Goal: Task Accomplishment & Management: Use online tool/utility

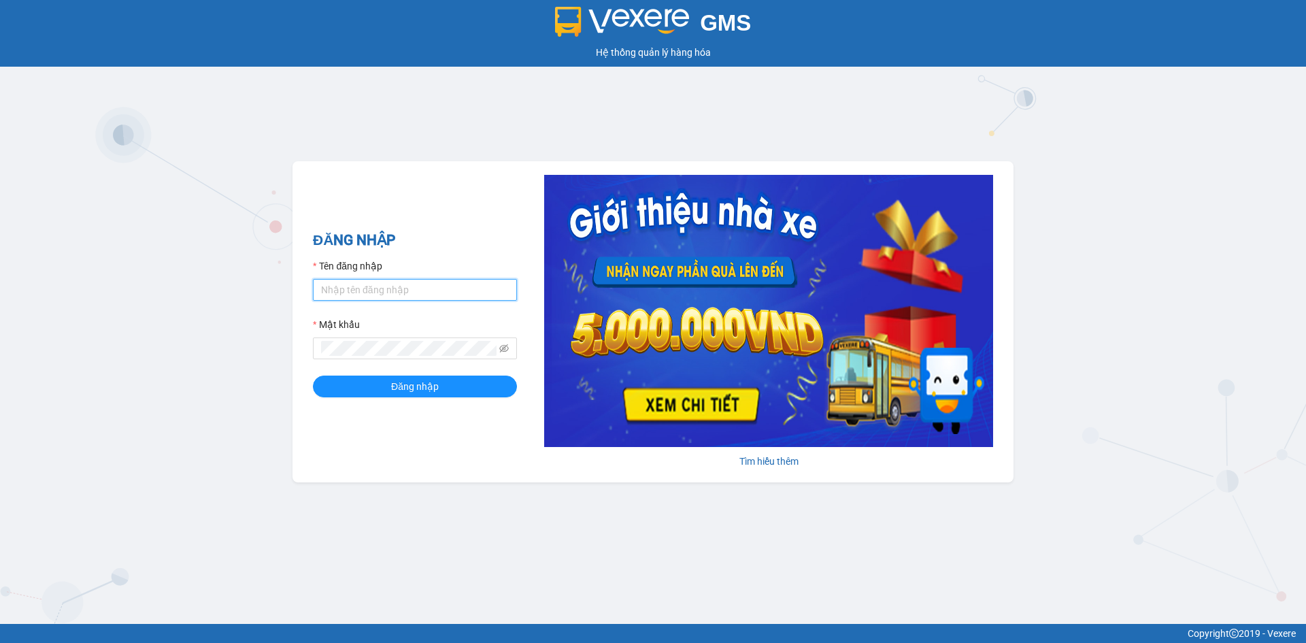
click at [390, 292] on input "Tên đăng nhập" at bounding box center [415, 290] width 204 height 22
type input "lttthao.ducphatth"
click at [313, 375] on button "Đăng nhập" at bounding box center [415, 386] width 204 height 22
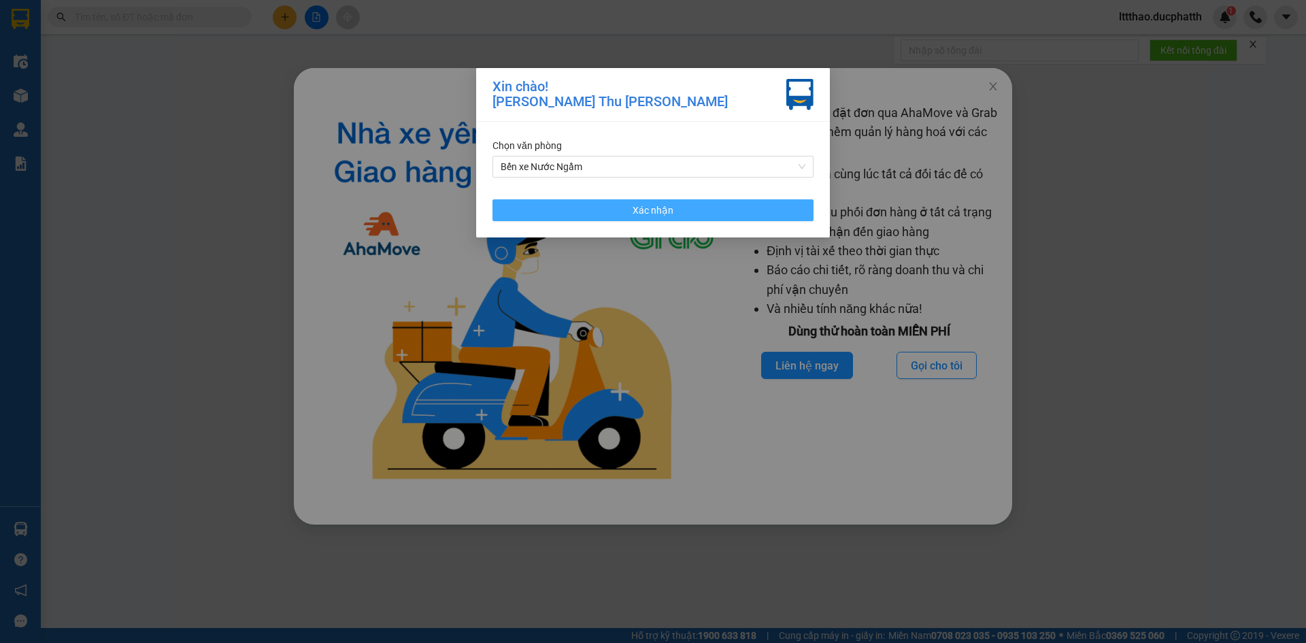
click at [669, 203] on span "Xác nhận" at bounding box center [653, 210] width 41 height 15
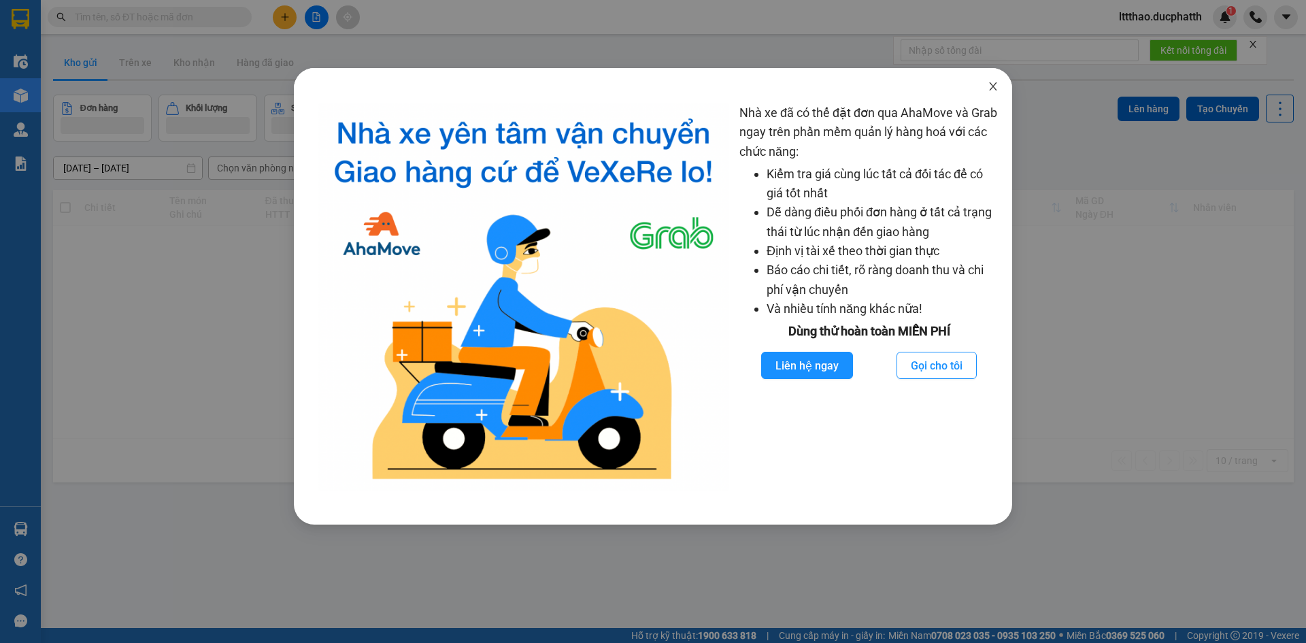
drag, startPoint x: 994, startPoint y: 88, endPoint x: 470, endPoint y: 85, distance: 524.4
click at [994, 88] on icon "close" at bounding box center [992, 86] width 7 height 8
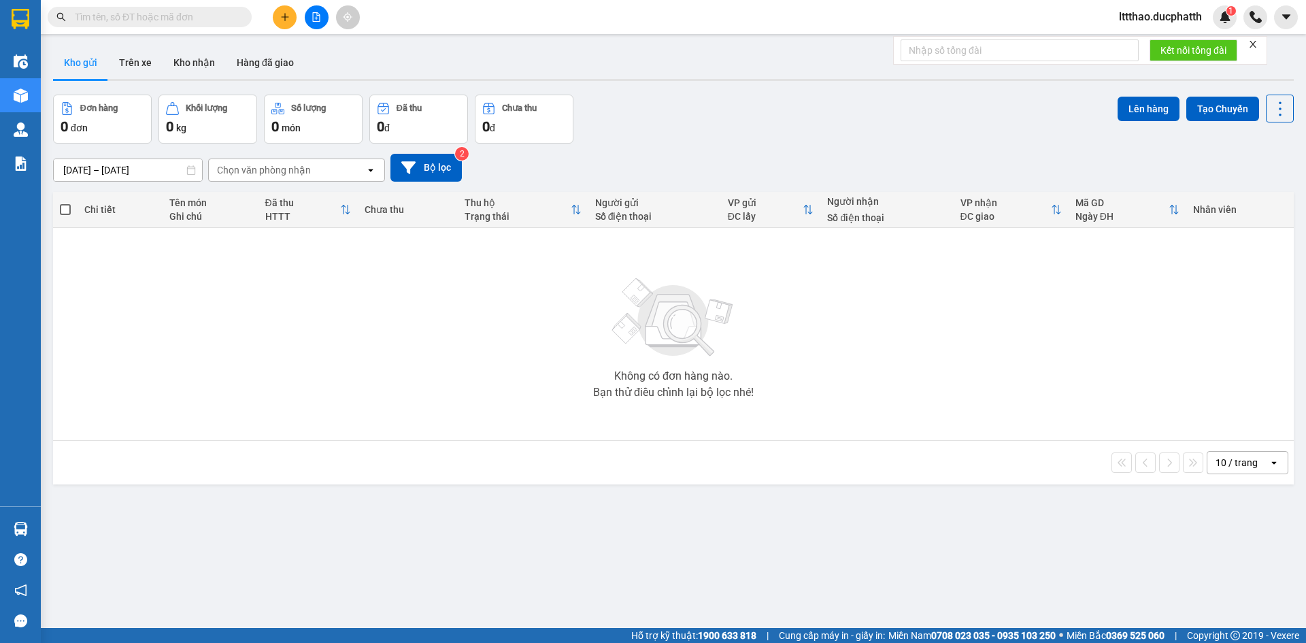
click at [313, 16] on icon "file-add" at bounding box center [316, 17] width 7 height 10
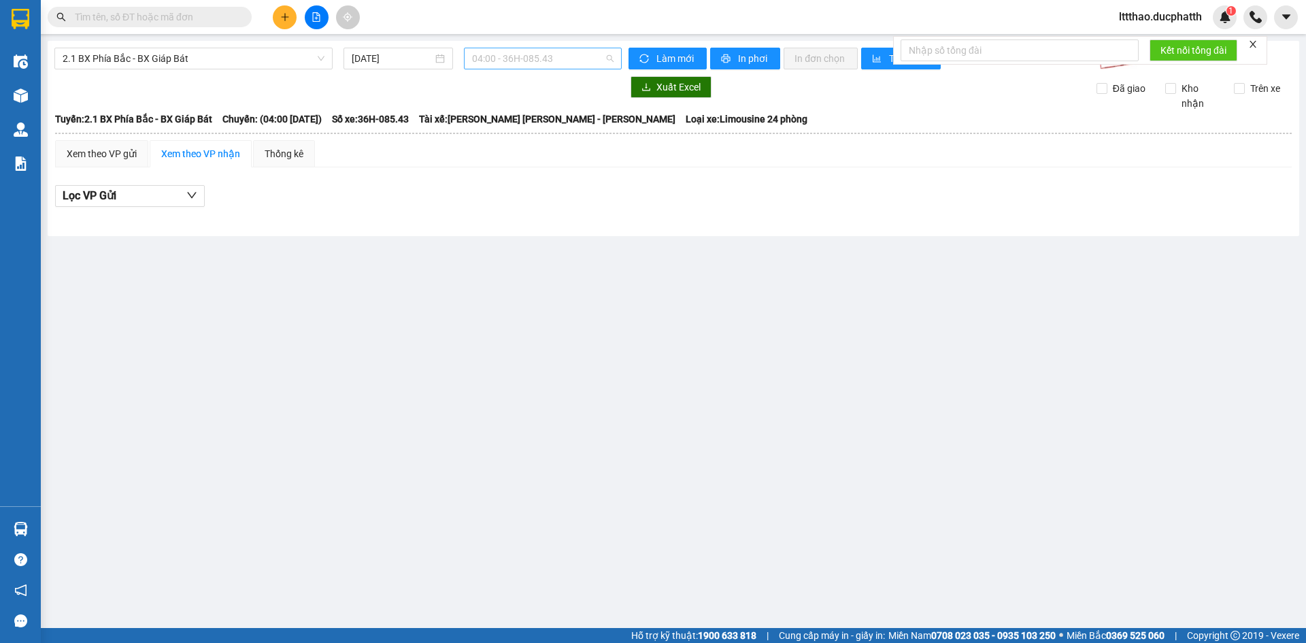
click at [519, 58] on span "04:00 - 36H-085.43" at bounding box center [542, 58] width 141 height 20
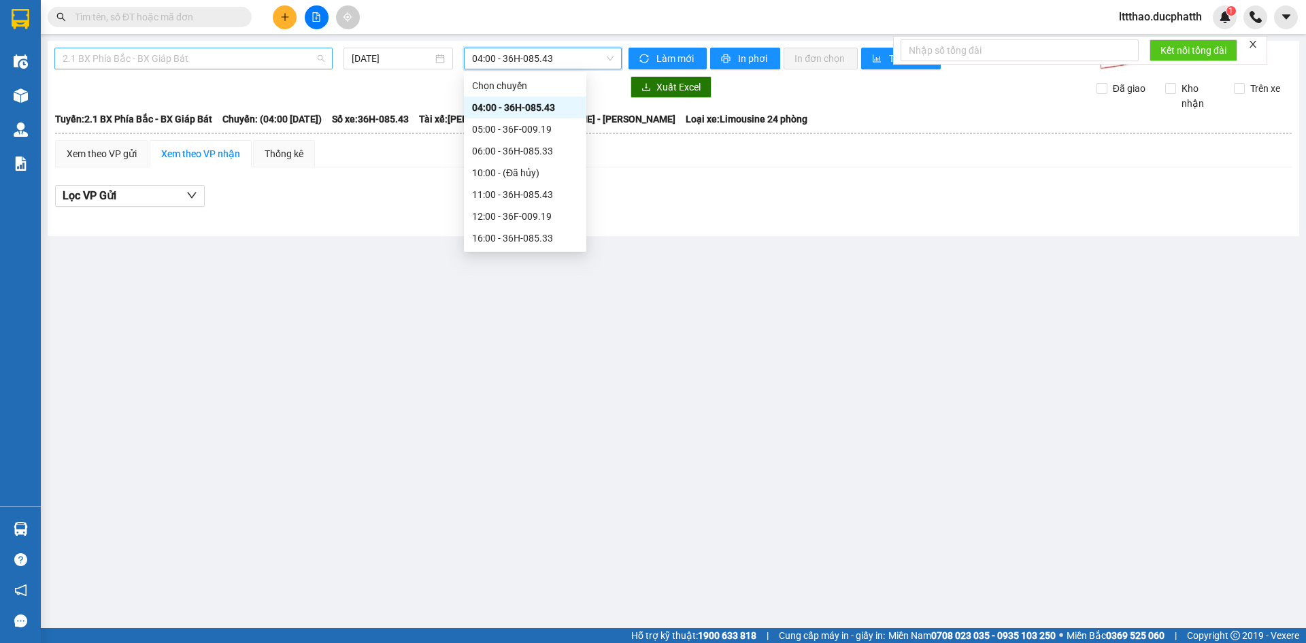
click at [186, 61] on span "2.1 BX Phía Bắc - BX Giáp Bát" at bounding box center [194, 58] width 262 height 20
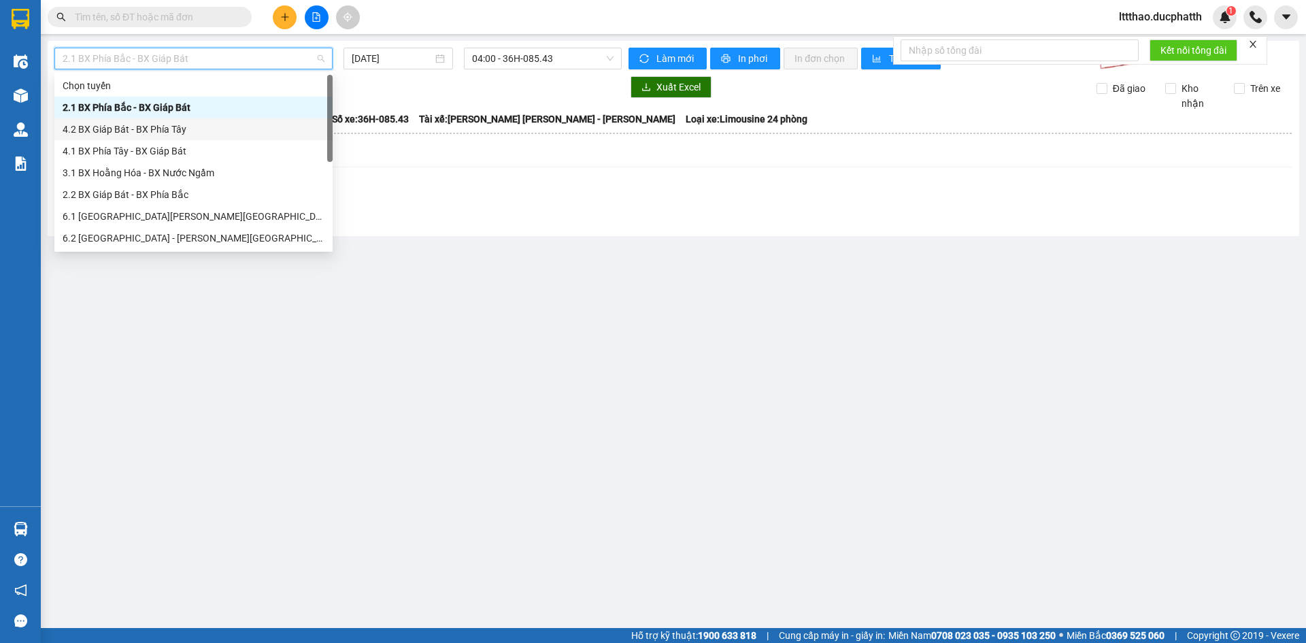
scroll to position [109, 0]
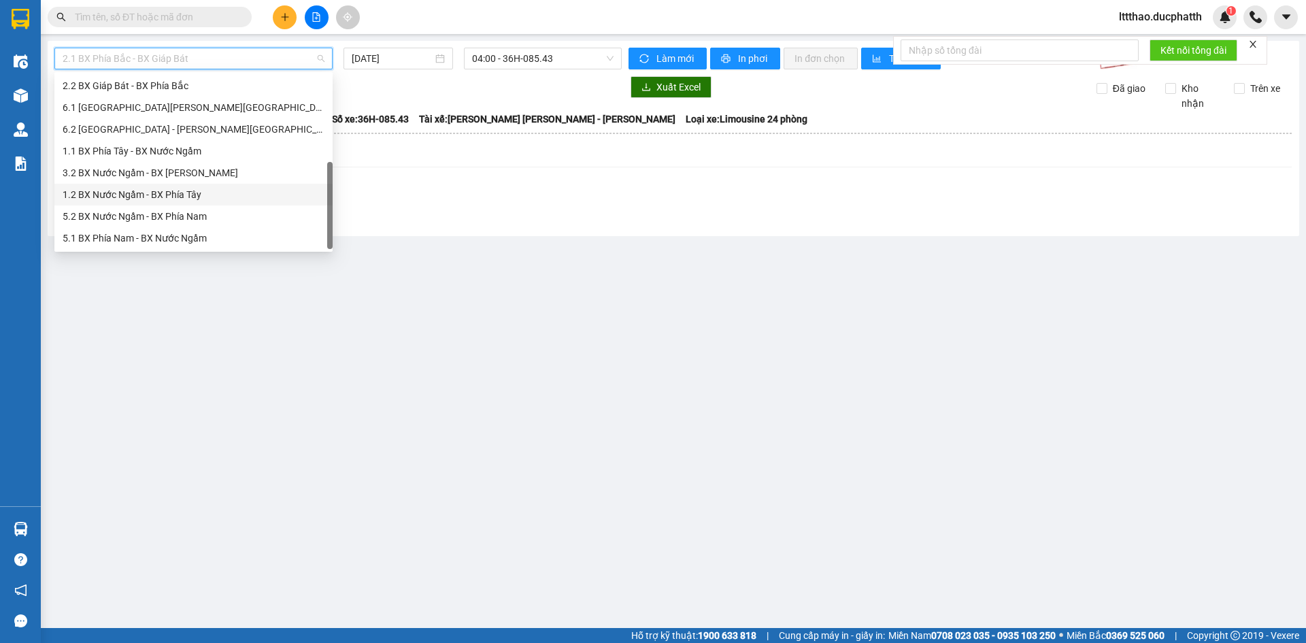
click at [182, 192] on div "1.2 BX Nước Ngầm - BX Phía Tây" at bounding box center [194, 194] width 262 height 15
type input "13/09/2025"
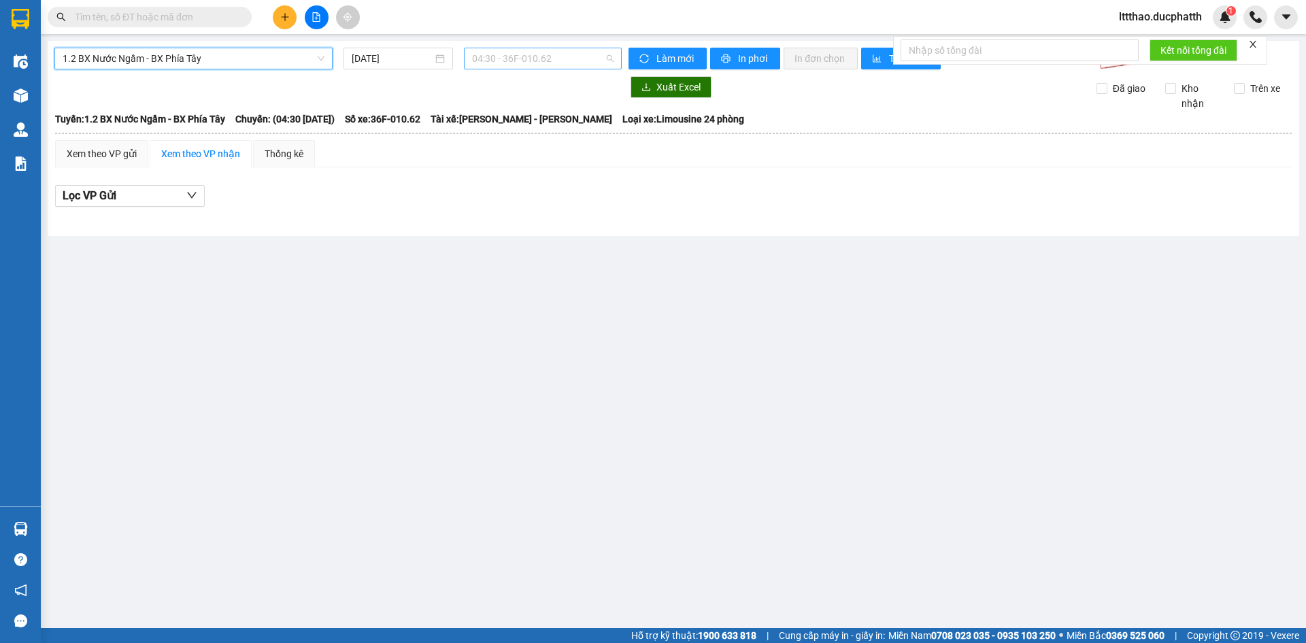
click at [533, 67] on span "04:30 - 36F-010.62" at bounding box center [542, 58] width 141 height 20
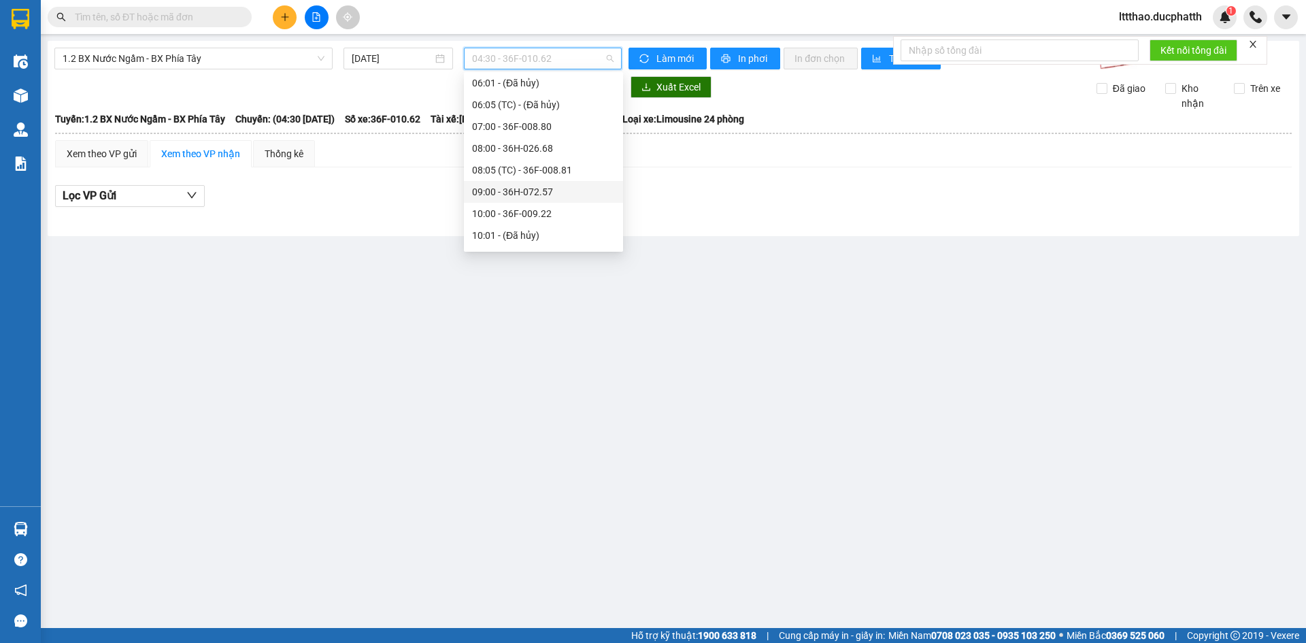
scroll to position [136, 0]
click at [547, 209] on div "11:00 - 36H-085.25" at bounding box center [543, 210] width 143 height 15
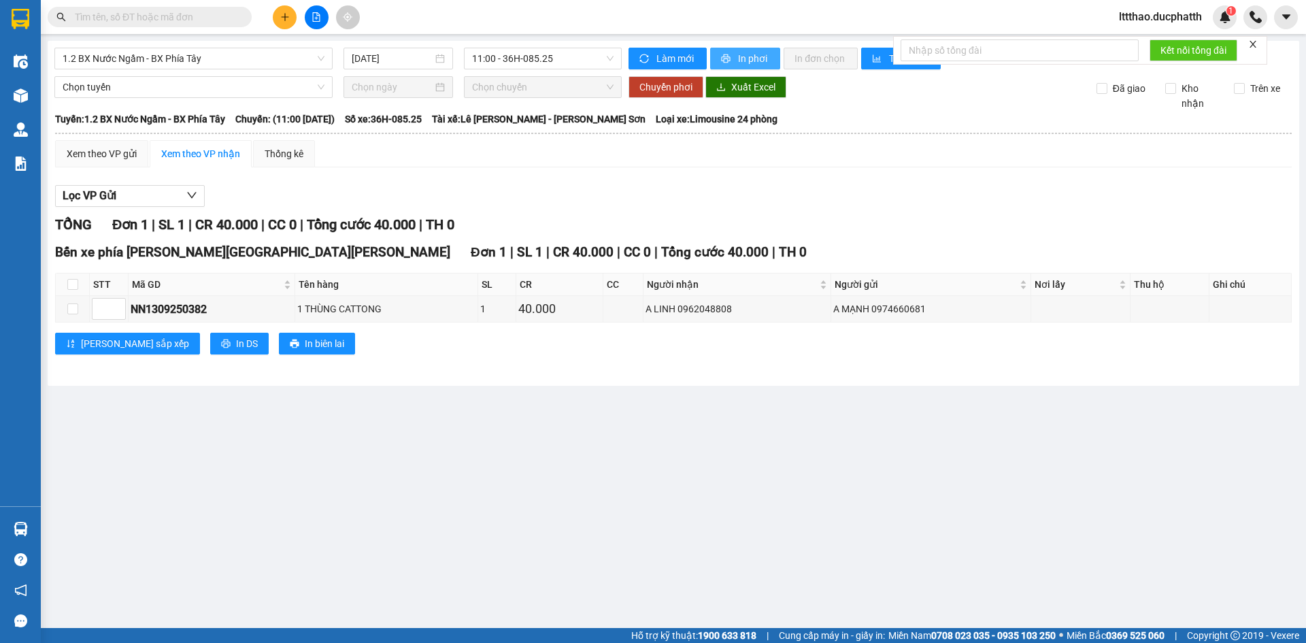
click at [739, 59] on span "In phơi" at bounding box center [753, 58] width 31 height 15
click at [315, 12] on button at bounding box center [317, 17] width 24 height 24
drag, startPoint x: 245, startPoint y: 61, endPoint x: 250, endPoint y: 53, distance: 9.4
click at [246, 59] on span "1.2 BX Nước Ngầm - BX Phía Tây" at bounding box center [194, 58] width 262 height 20
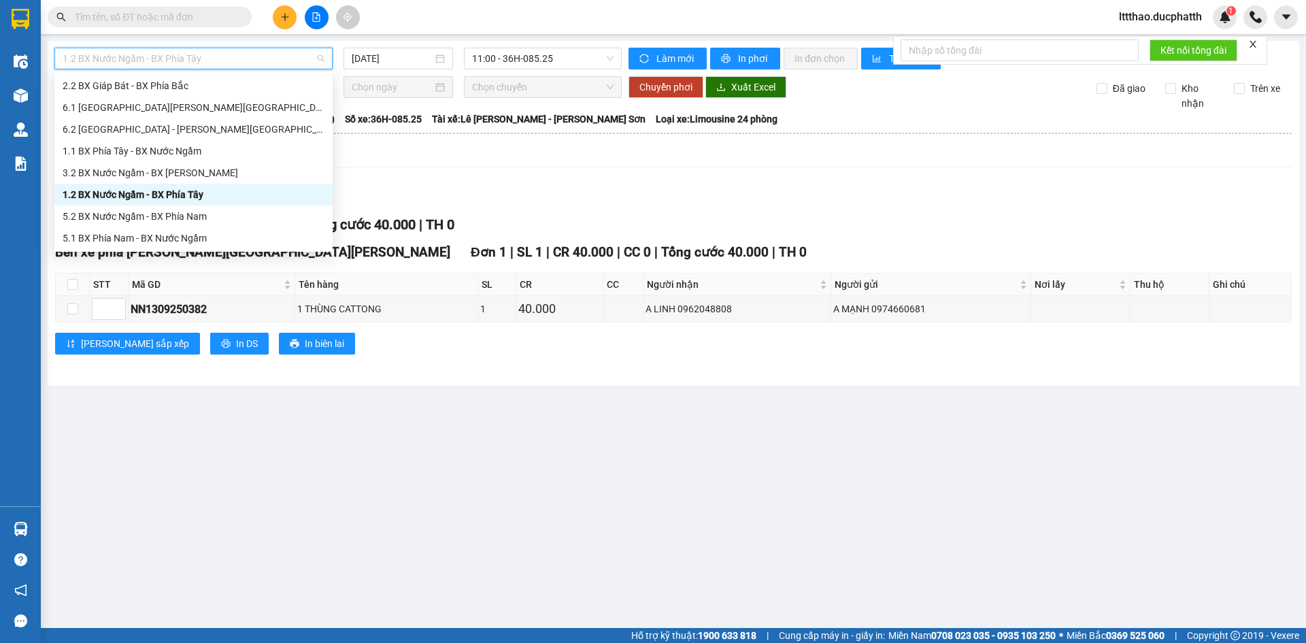
drag, startPoint x: 431, startPoint y: 221, endPoint x: 453, endPoint y: 195, distance: 33.8
click at [437, 220] on div "TỔNG Đơn 1 | SL 1 | CR 40.000 | CC 0 | Tổng cước 40.000 | TH 0" at bounding box center [673, 224] width 1237 height 21
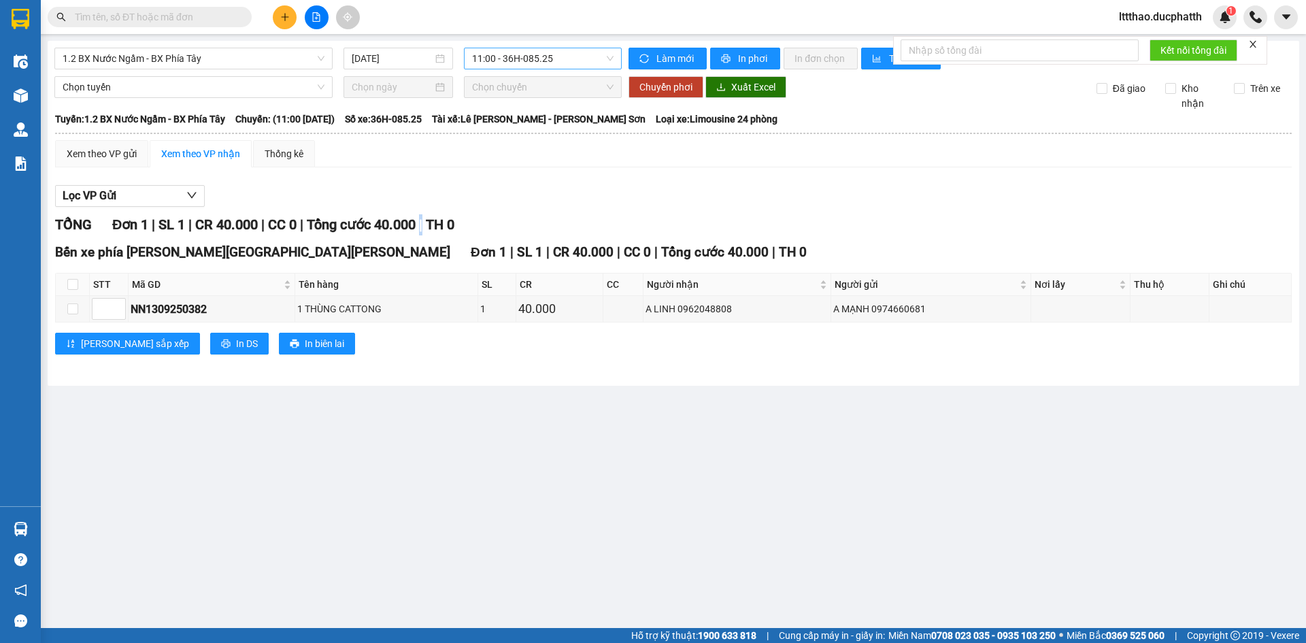
click at [567, 54] on span "11:00 - 36H-085.25" at bounding box center [542, 58] width 141 height 20
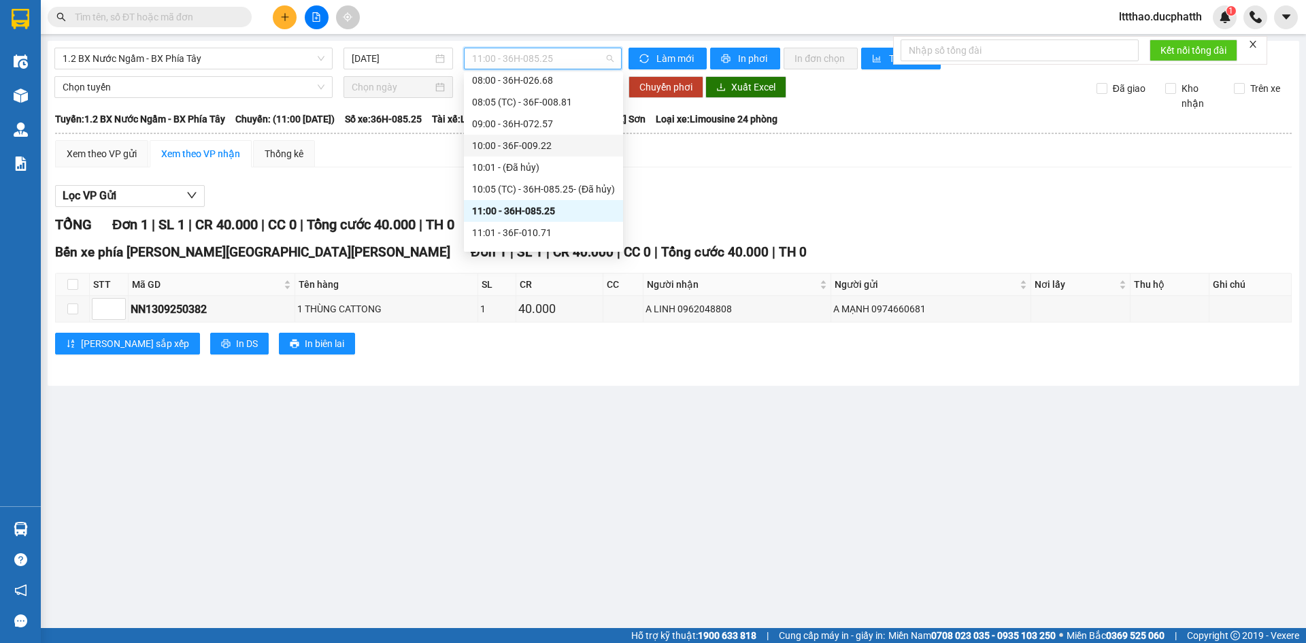
drag, startPoint x: 737, startPoint y: 237, endPoint x: 697, endPoint y: 243, distance: 40.0
click at [727, 237] on div "TỔNG Đơn 1 | SL 1 | CR 40.000 | CC 0 | Tổng cước 40.000 | TH 0 Bến xe phía Tây …" at bounding box center [673, 292] width 1237 height 157
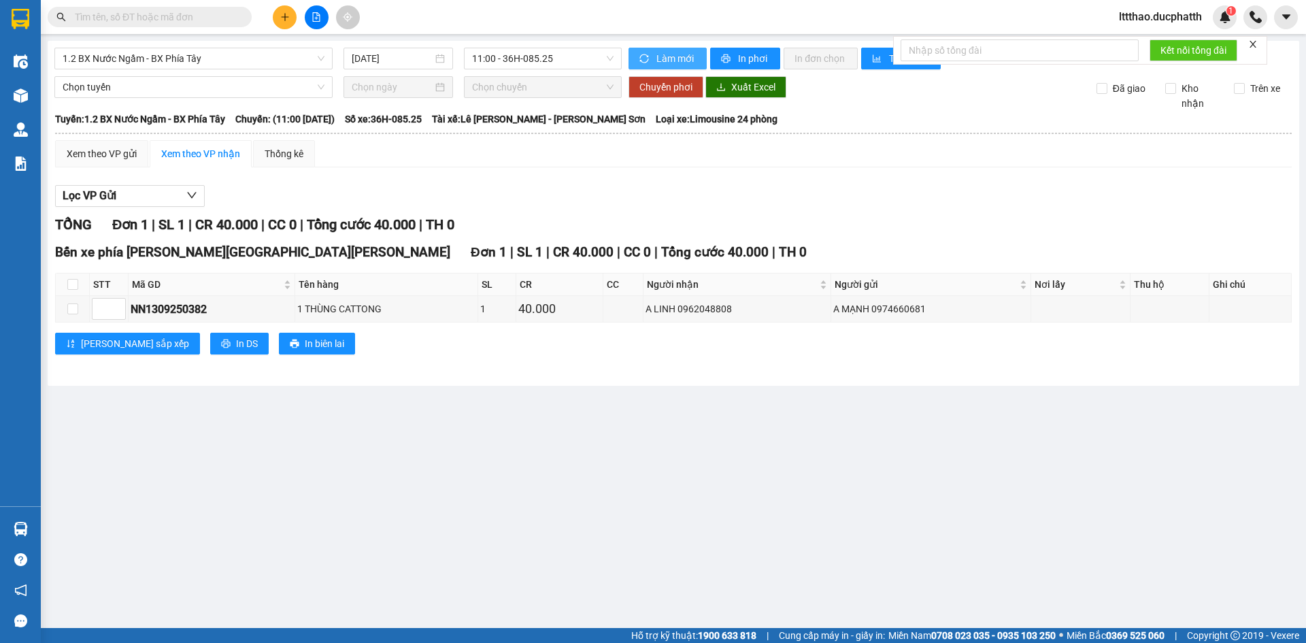
click at [677, 61] on span "Làm mới" at bounding box center [675, 58] width 39 height 15
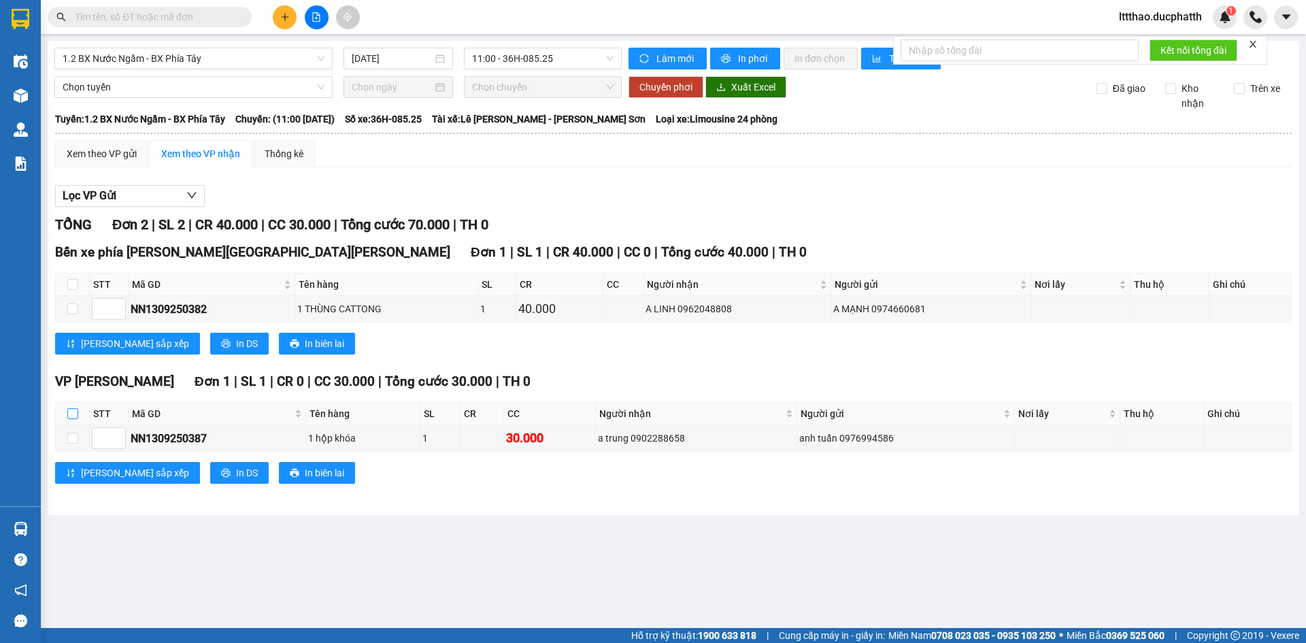
click at [73, 418] on input "checkbox" at bounding box center [72, 413] width 11 height 11
checkbox input "true"
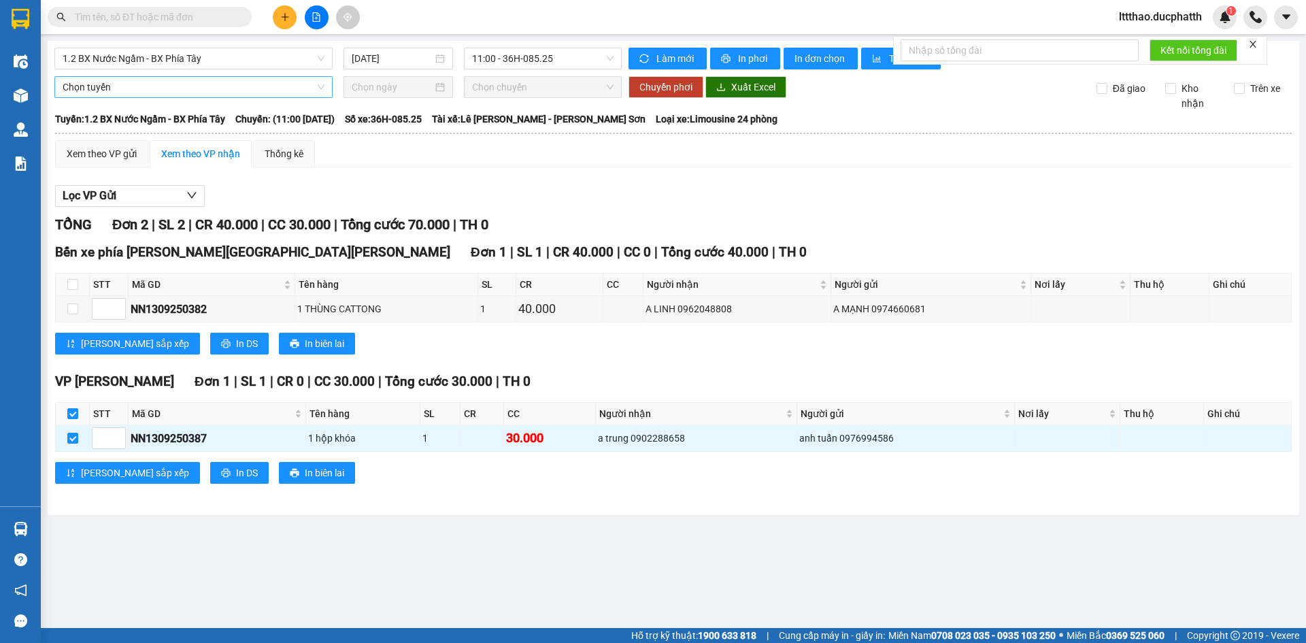
click at [199, 92] on span "Chọn tuyến" at bounding box center [194, 87] width 262 height 20
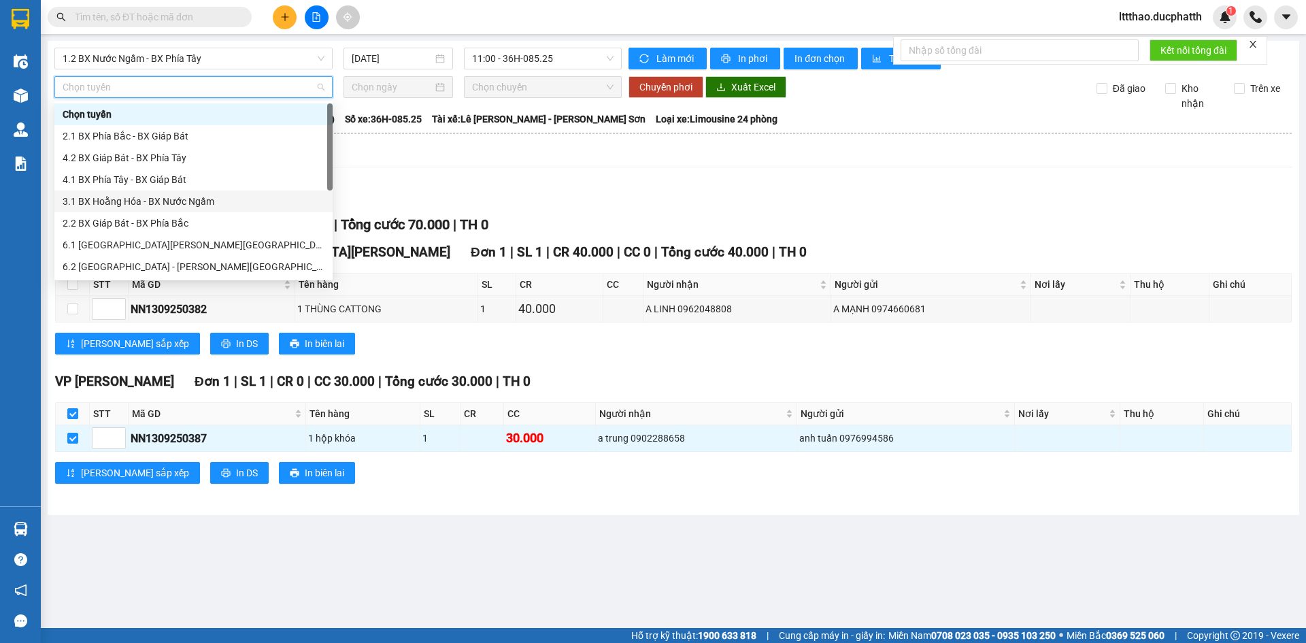
scroll to position [109, 0]
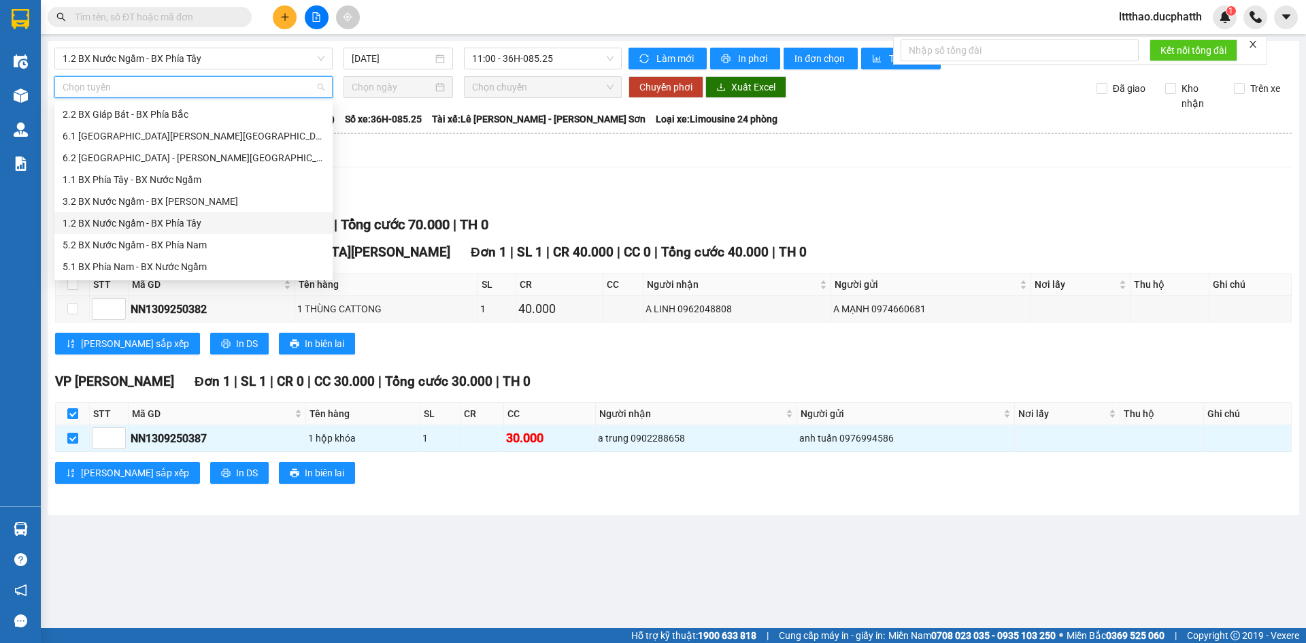
click at [180, 229] on div "1.2 BX Nước Ngầm - BX Phía Tây" at bounding box center [194, 223] width 262 height 15
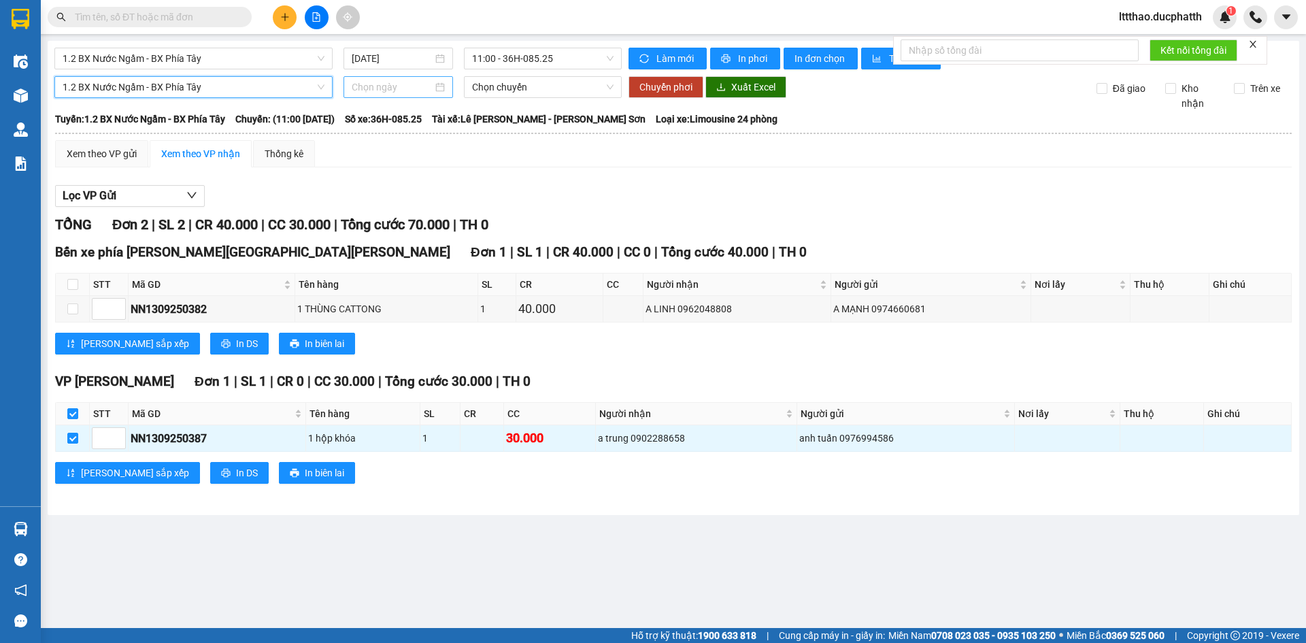
click at [401, 88] on input at bounding box center [392, 87] width 81 height 15
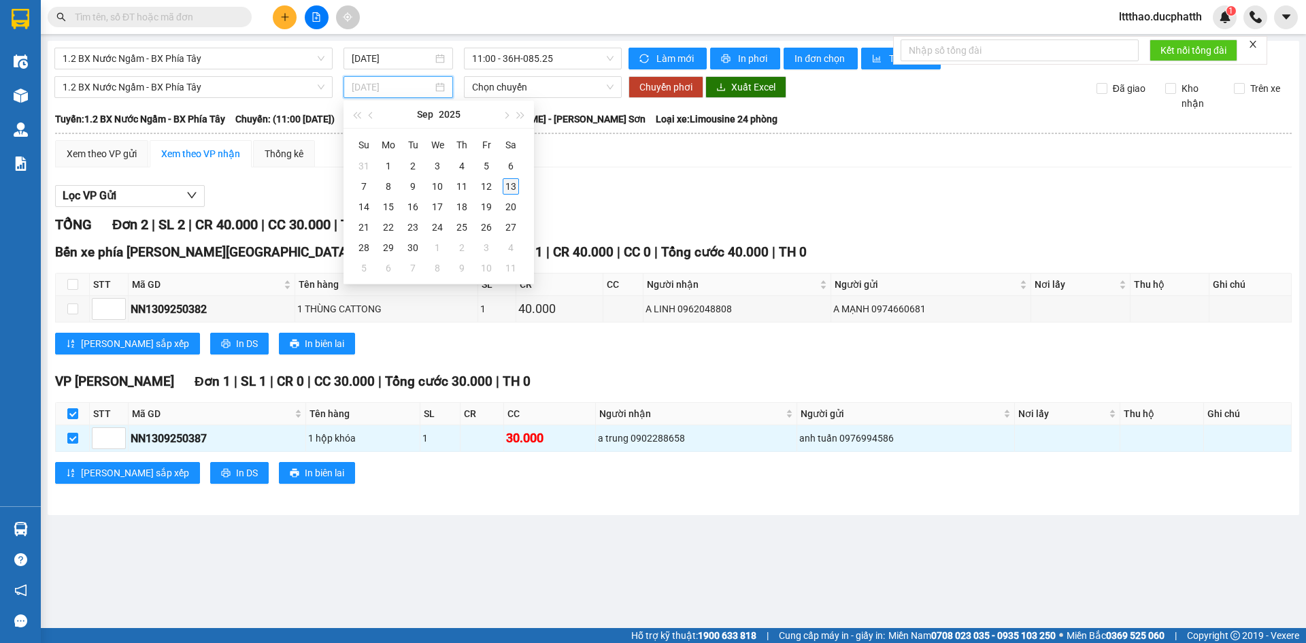
type input "13/09/2025"
drag, startPoint x: 513, startPoint y: 183, endPoint x: 516, endPoint y: 139, distance: 43.6
click at [512, 183] on div "13" at bounding box center [511, 186] width 16 height 16
type input "13/09/2025"
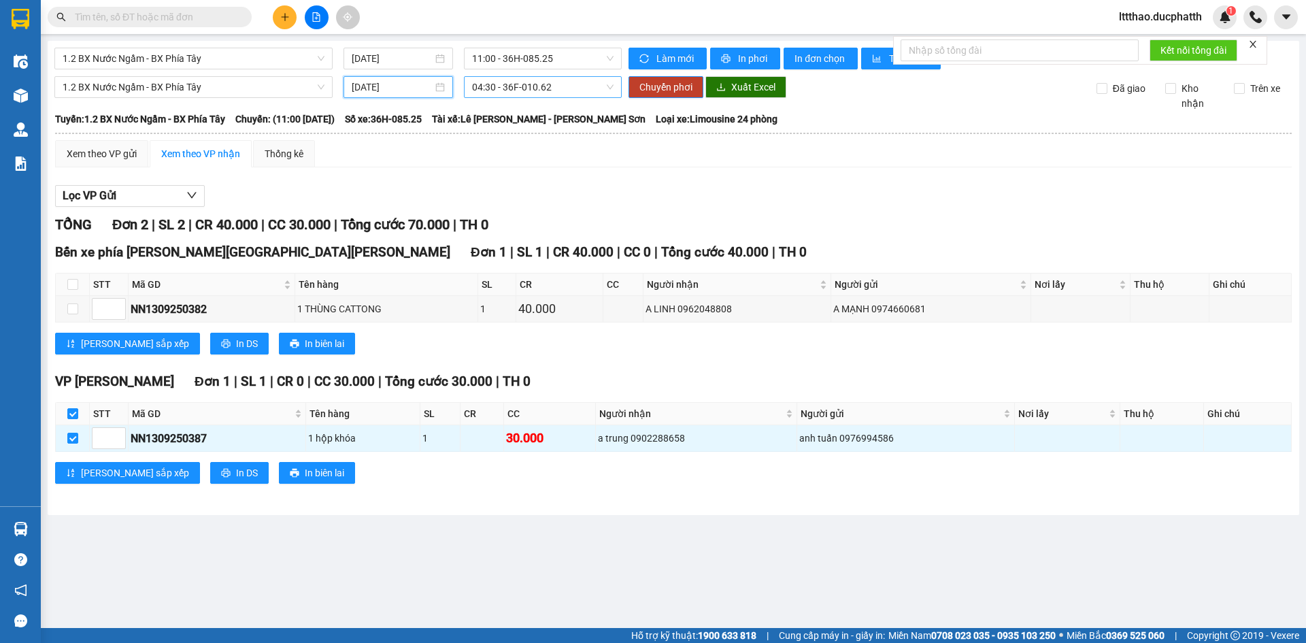
click at [557, 90] on span "04:30 - 36F-010.62" at bounding box center [542, 87] width 141 height 20
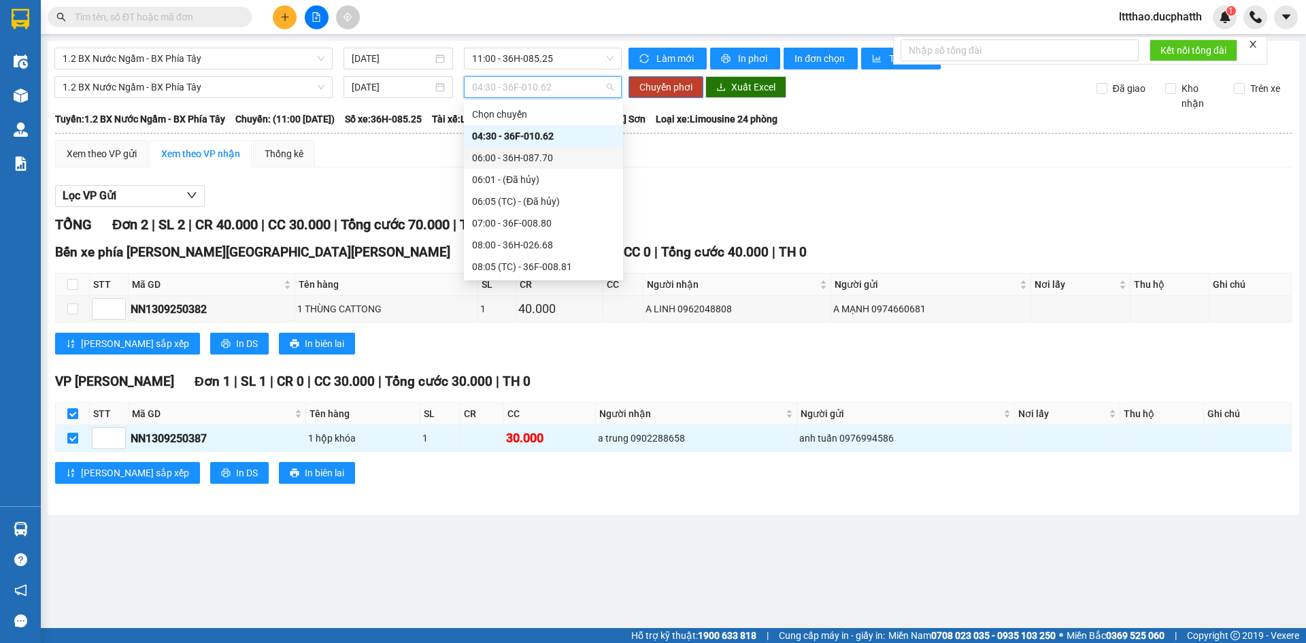
scroll to position [272, 0]
click at [543, 127] on div "11:01 - 36F-010.71" at bounding box center [543, 125] width 143 height 15
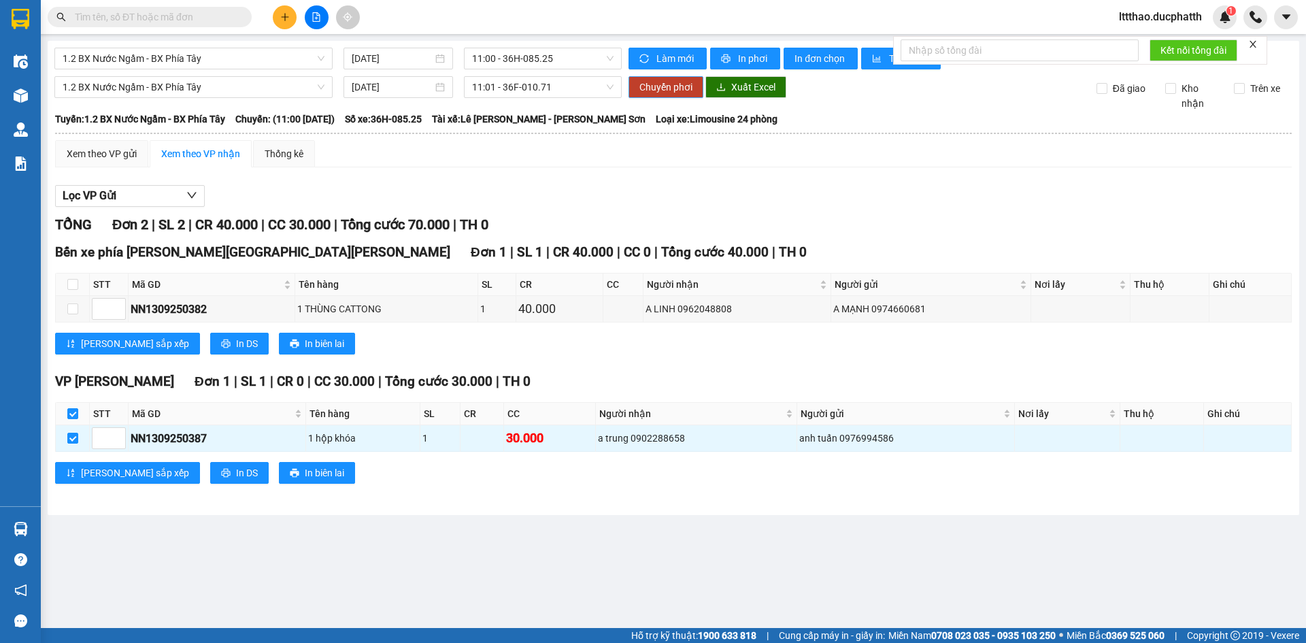
click at [663, 82] on span "Chuyển phơi" at bounding box center [665, 87] width 53 height 15
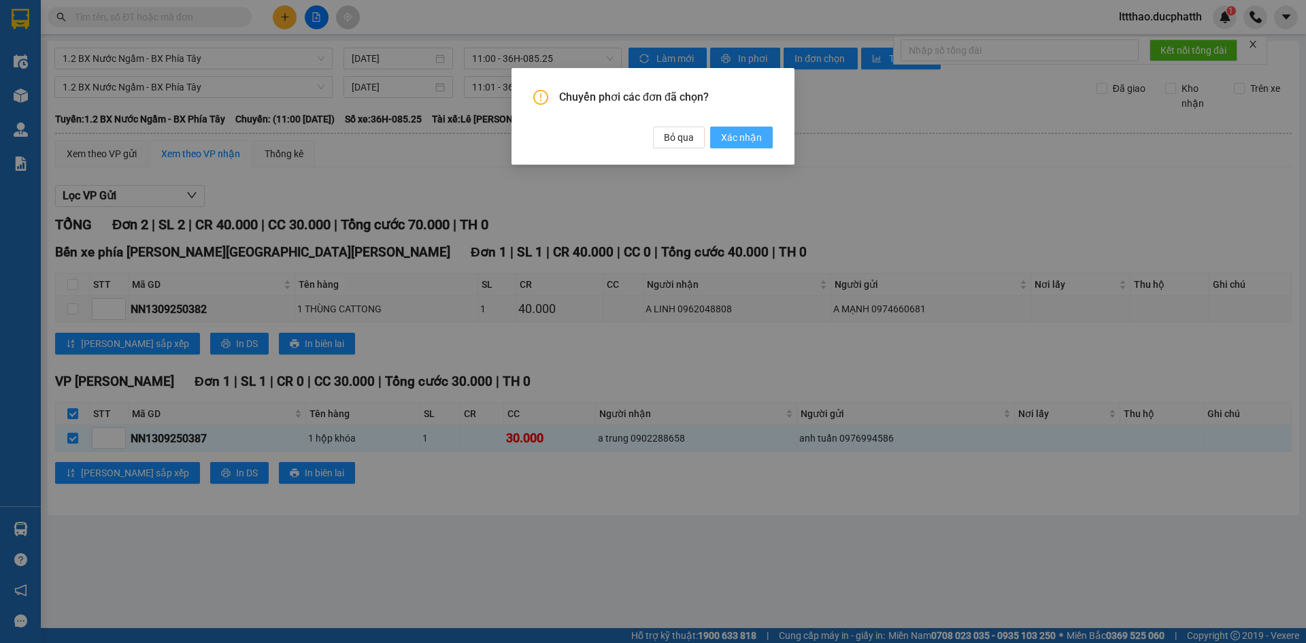
click at [724, 139] on span "Xác nhận" at bounding box center [741, 137] width 41 height 15
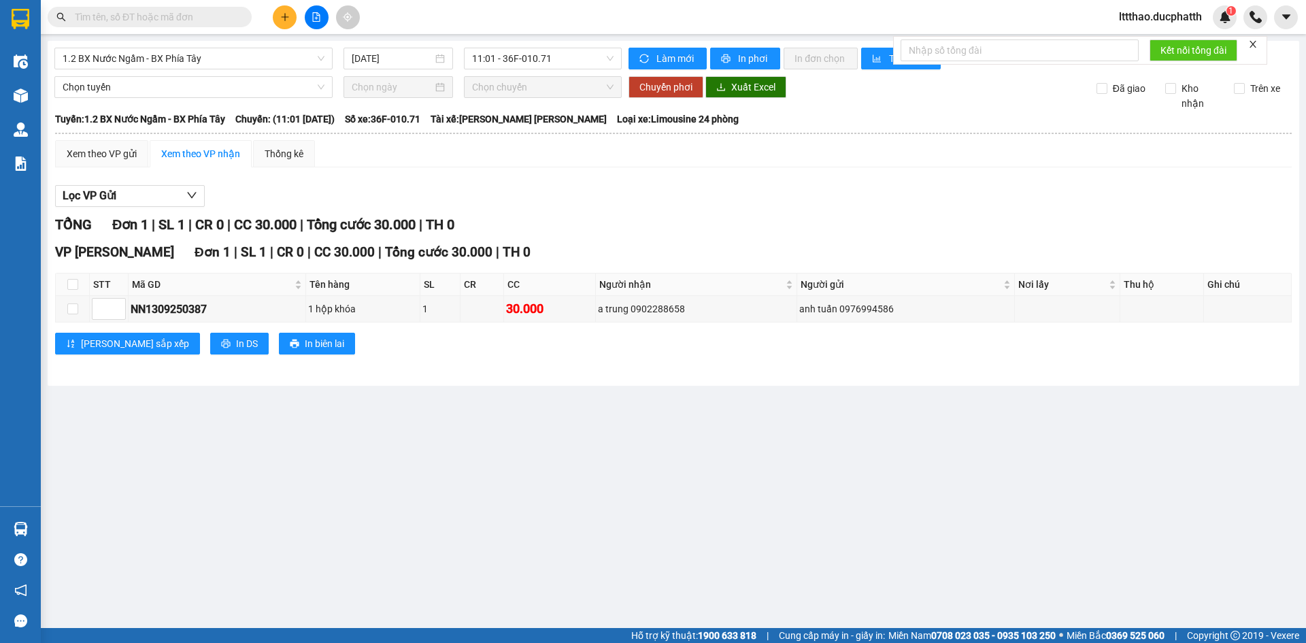
click at [78, 287] on th at bounding box center [73, 284] width 34 height 22
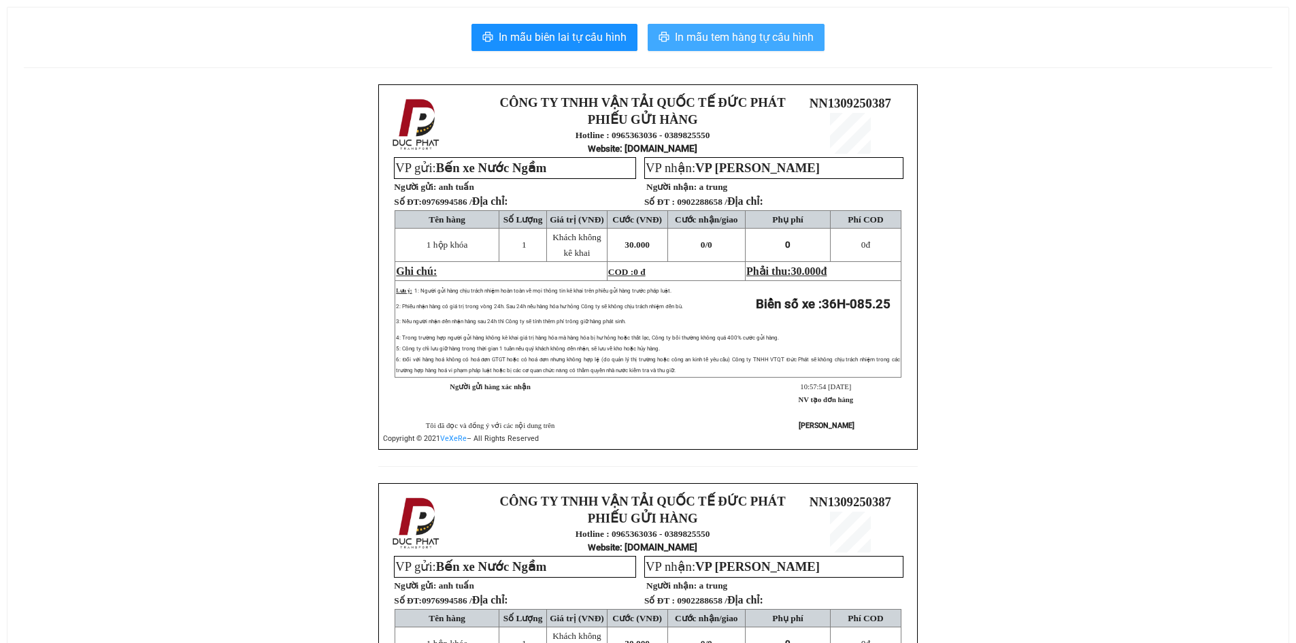
click at [784, 46] on span "In mẫu tem hàng tự cấu hình" at bounding box center [744, 37] width 139 height 17
